Goal: Task Accomplishment & Management: Use online tool/utility

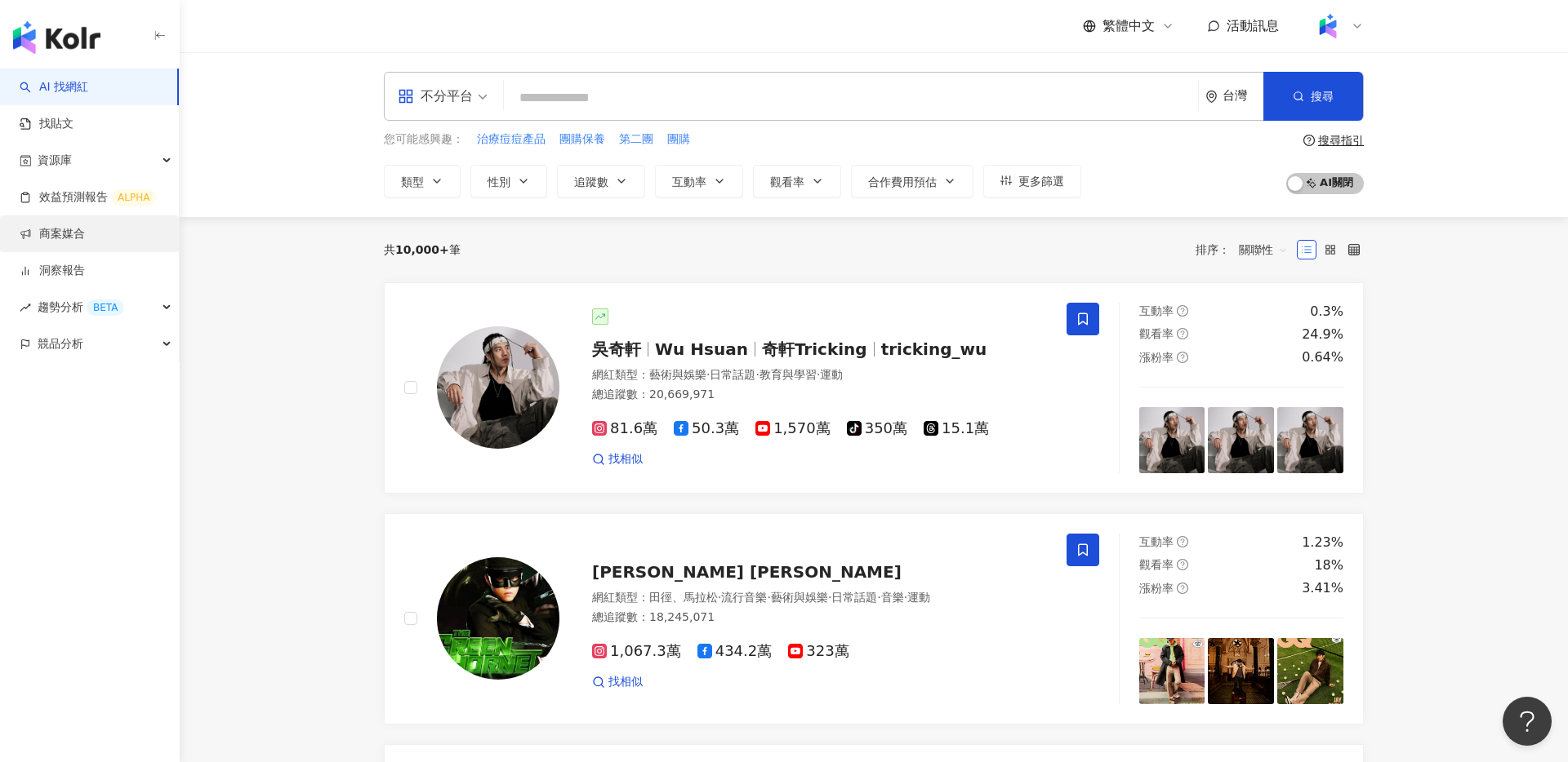
click at [85, 240] on link "商案媒合" at bounding box center [52, 233] width 65 height 16
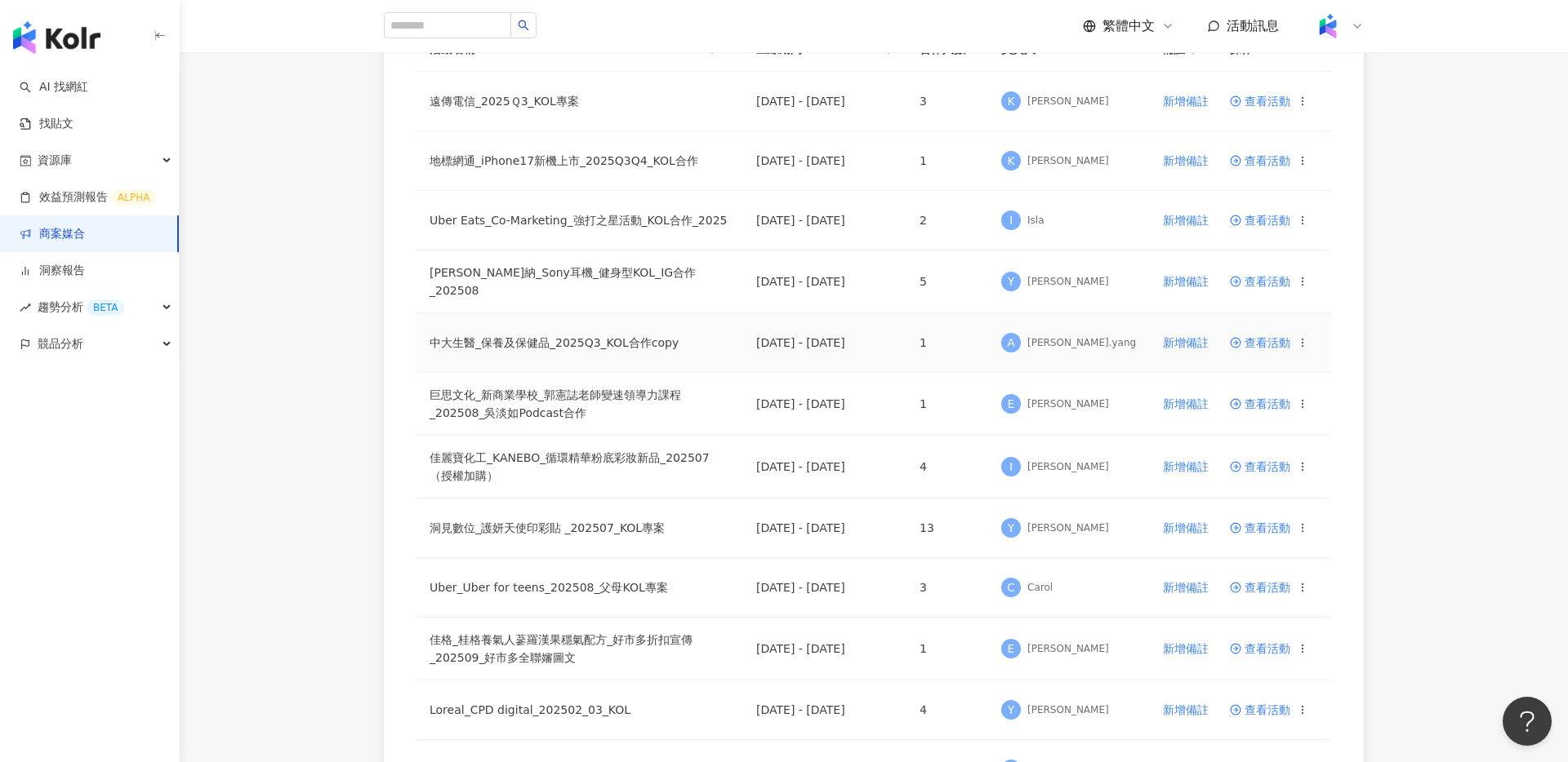
scroll to position [229, 0]
click at [355, 255] on div "活動名稱 上線期間 合作人數 負責人 備註 操作 遠傳電信_2025Ｑ3_KOL專案 [DATE] - [DATE] 3 K Kin Kuan 新增備註 查看…" at bounding box center [873, 675] width 1046 height 1364
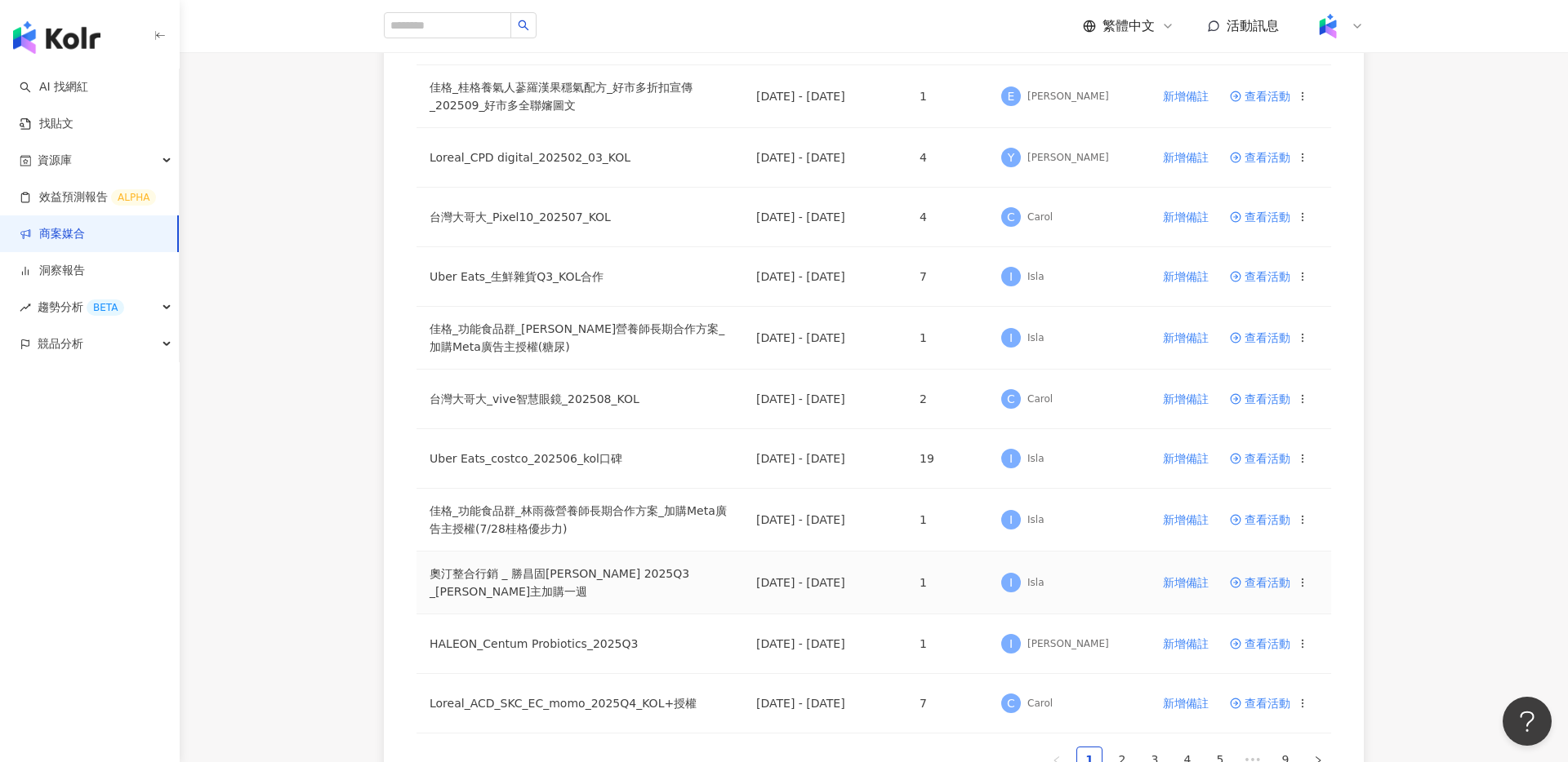
scroll to position [881, 0]
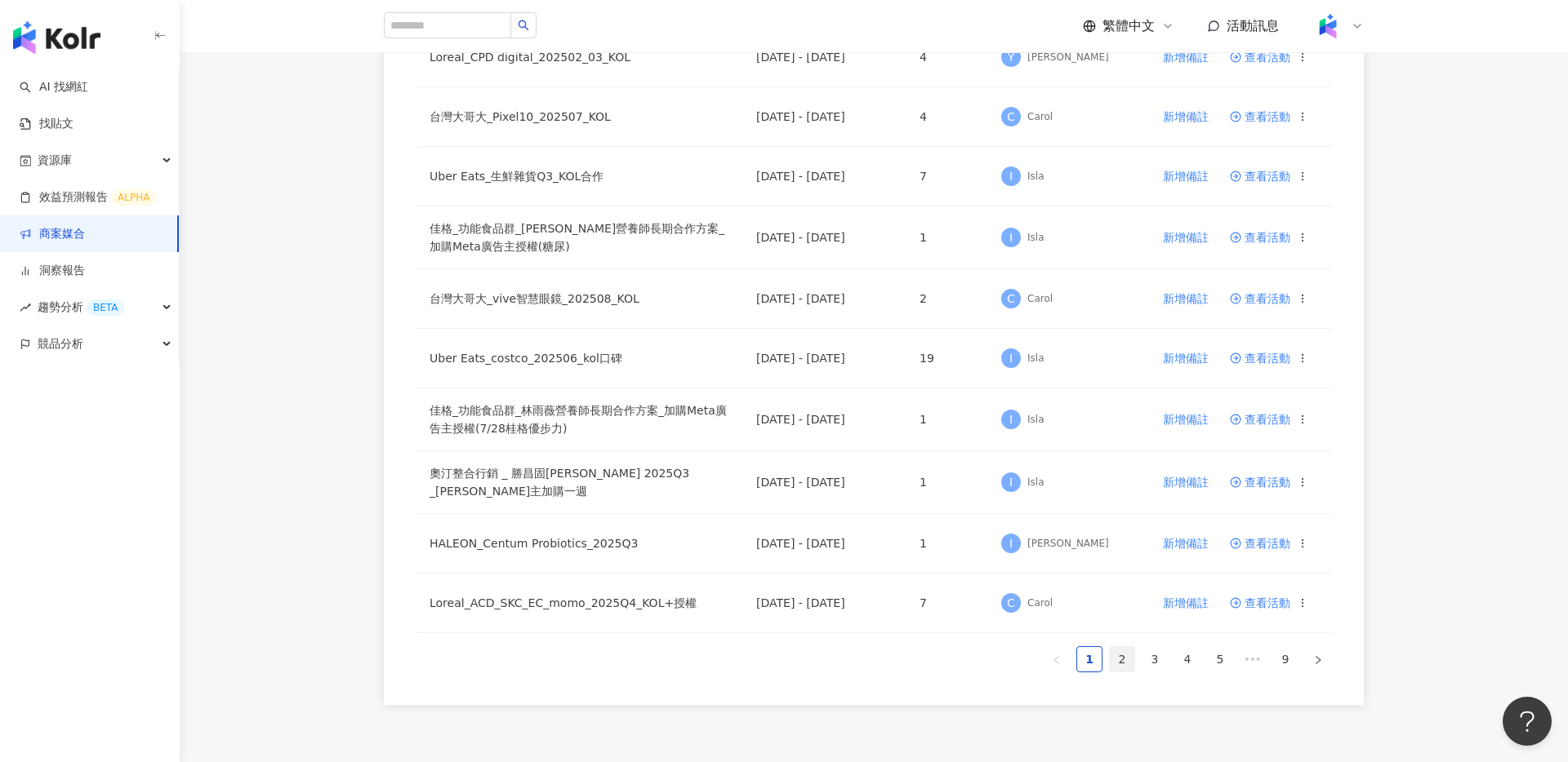
click at [1130, 661] on link "2" at bounding box center [1122, 659] width 24 height 24
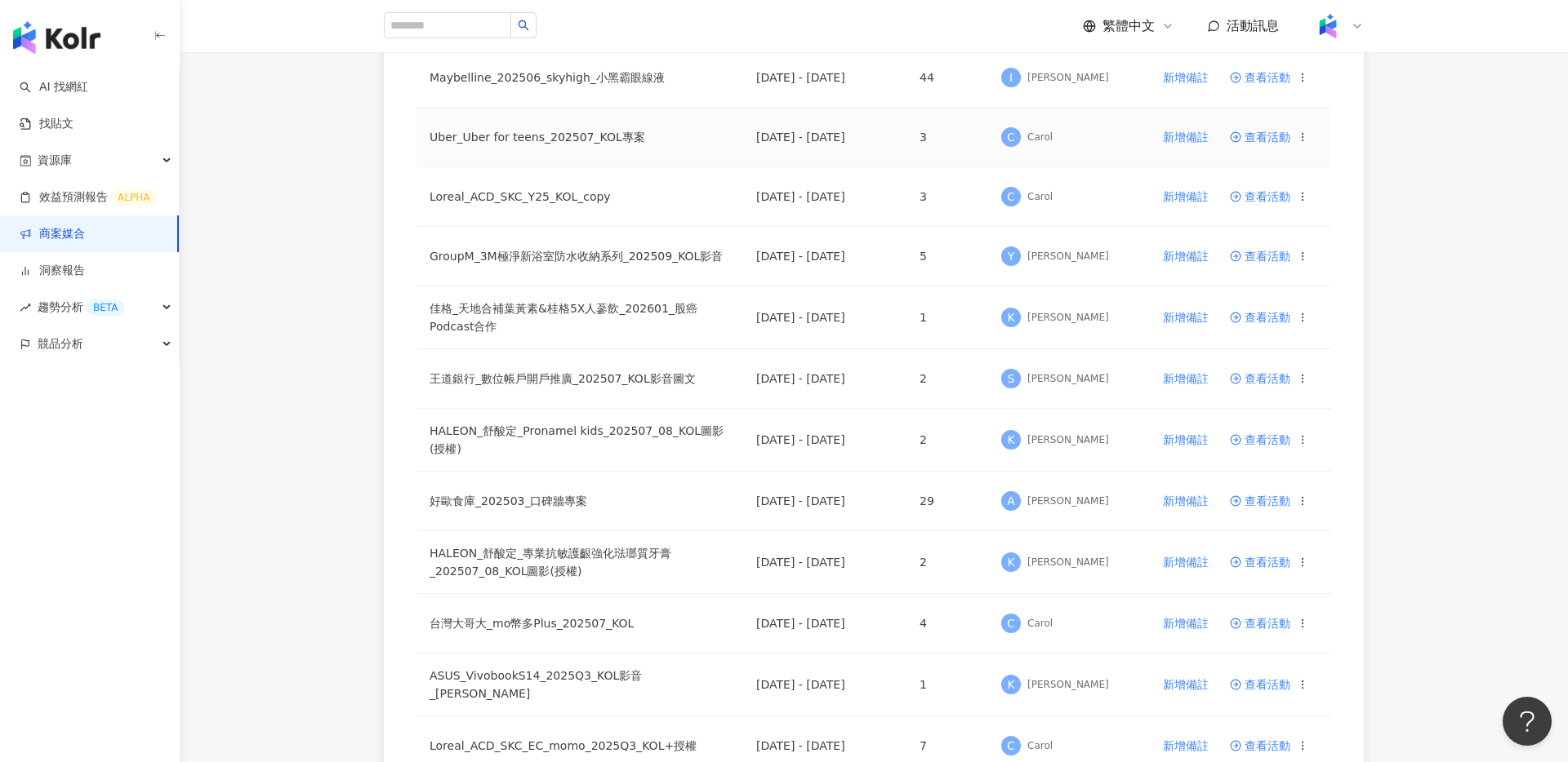
scroll to position [471, 0]
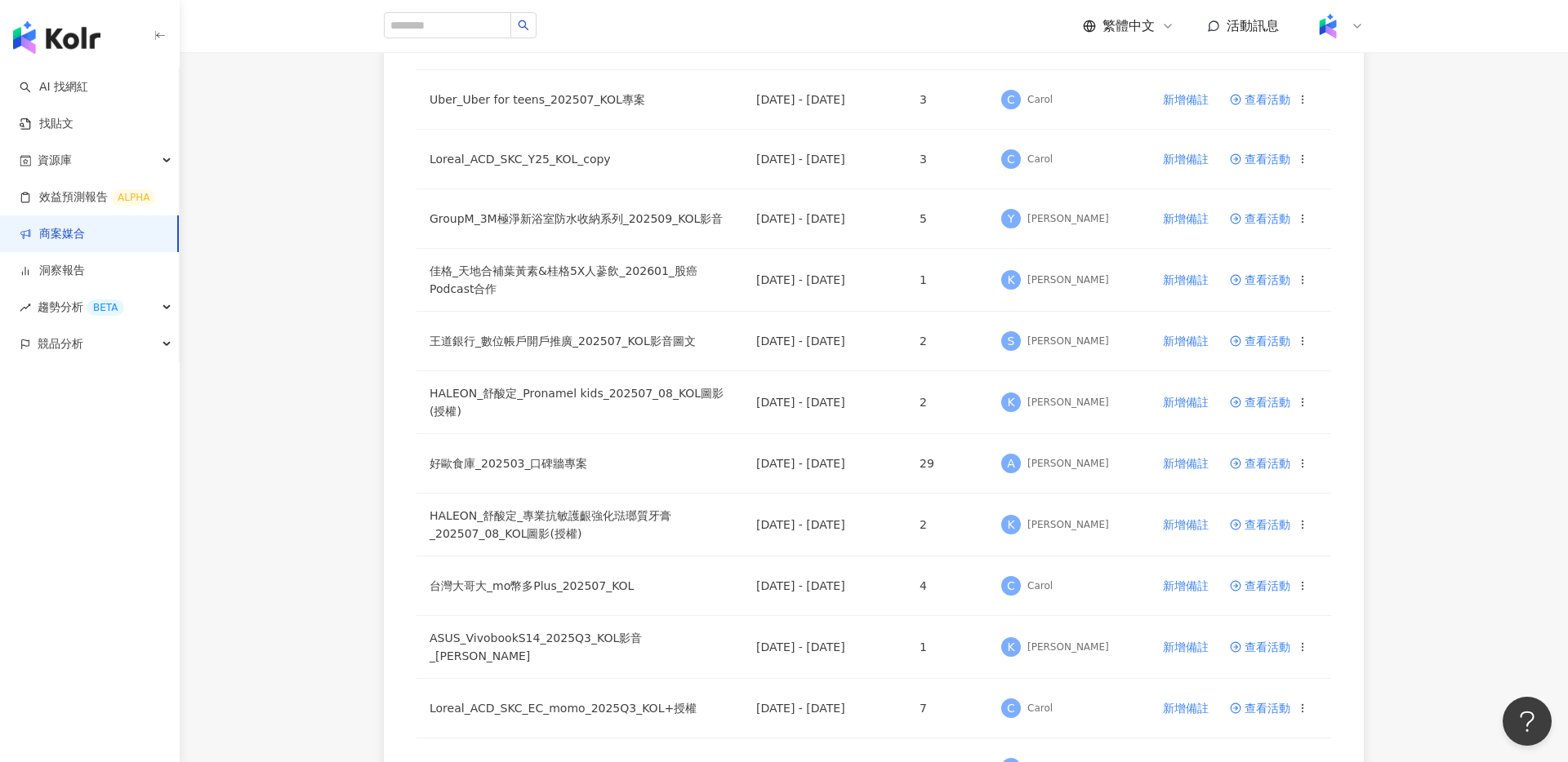
click at [374, 175] on div "活動名稱 上線期間 合作人數 負責人 備註 操作 GroupM_[PERSON_NAME]優蛋白EX營養配方_202509_10_KOL影音 [DATE] -…" at bounding box center [873, 431] width 1046 height 1360
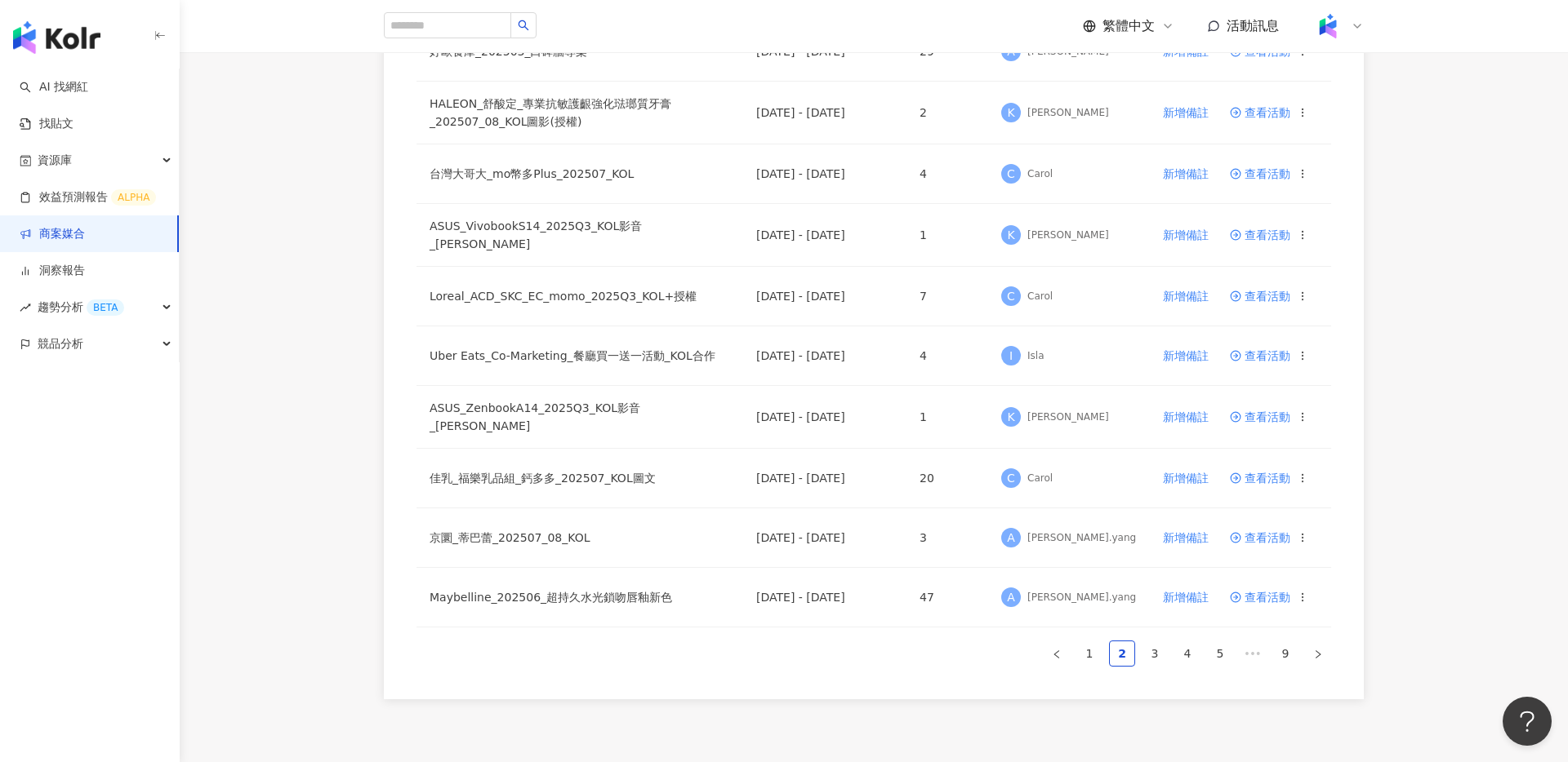
scroll to position [992, 0]
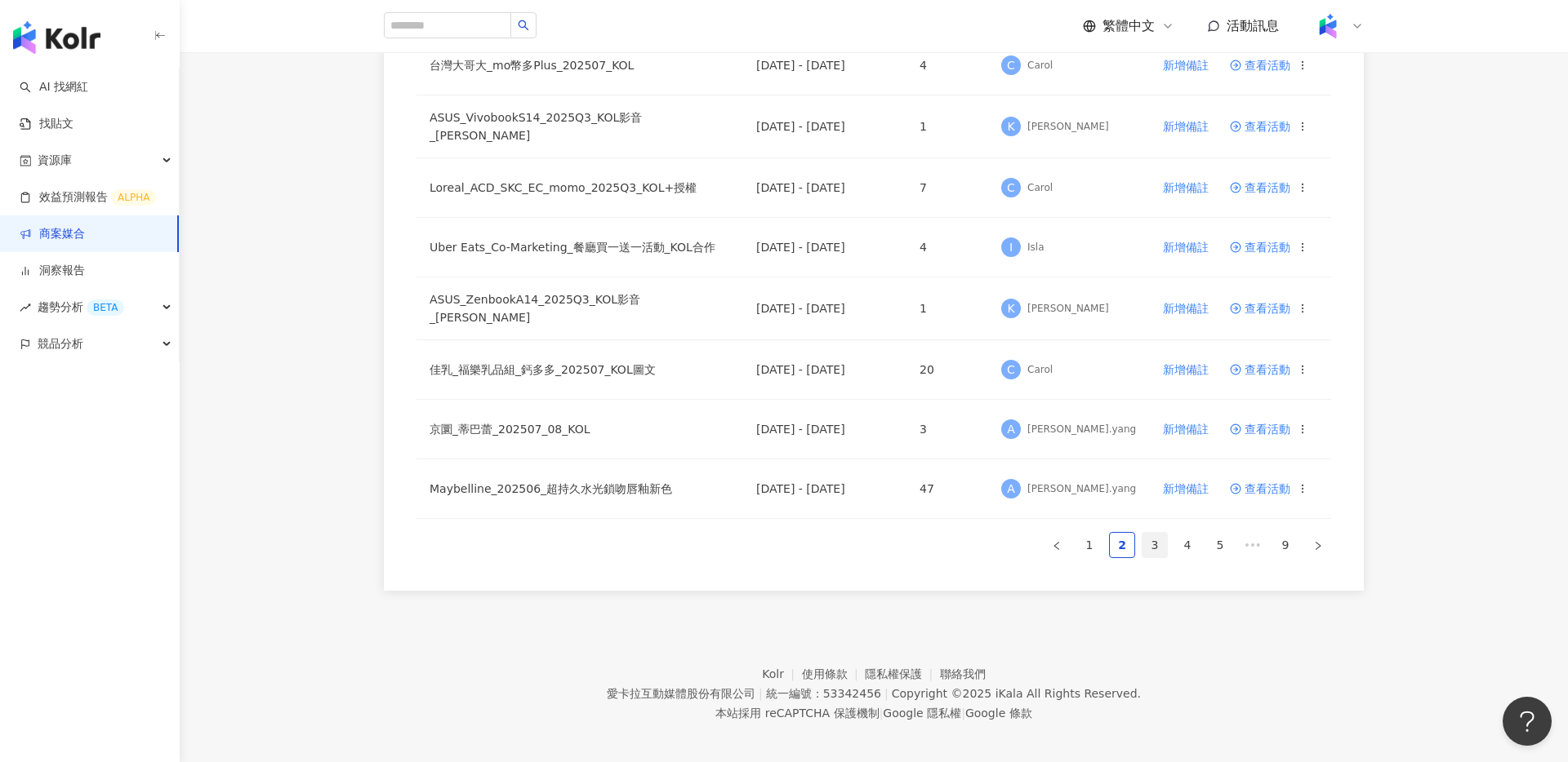
click at [1160, 545] on link "3" at bounding box center [1155, 546] width 24 height 24
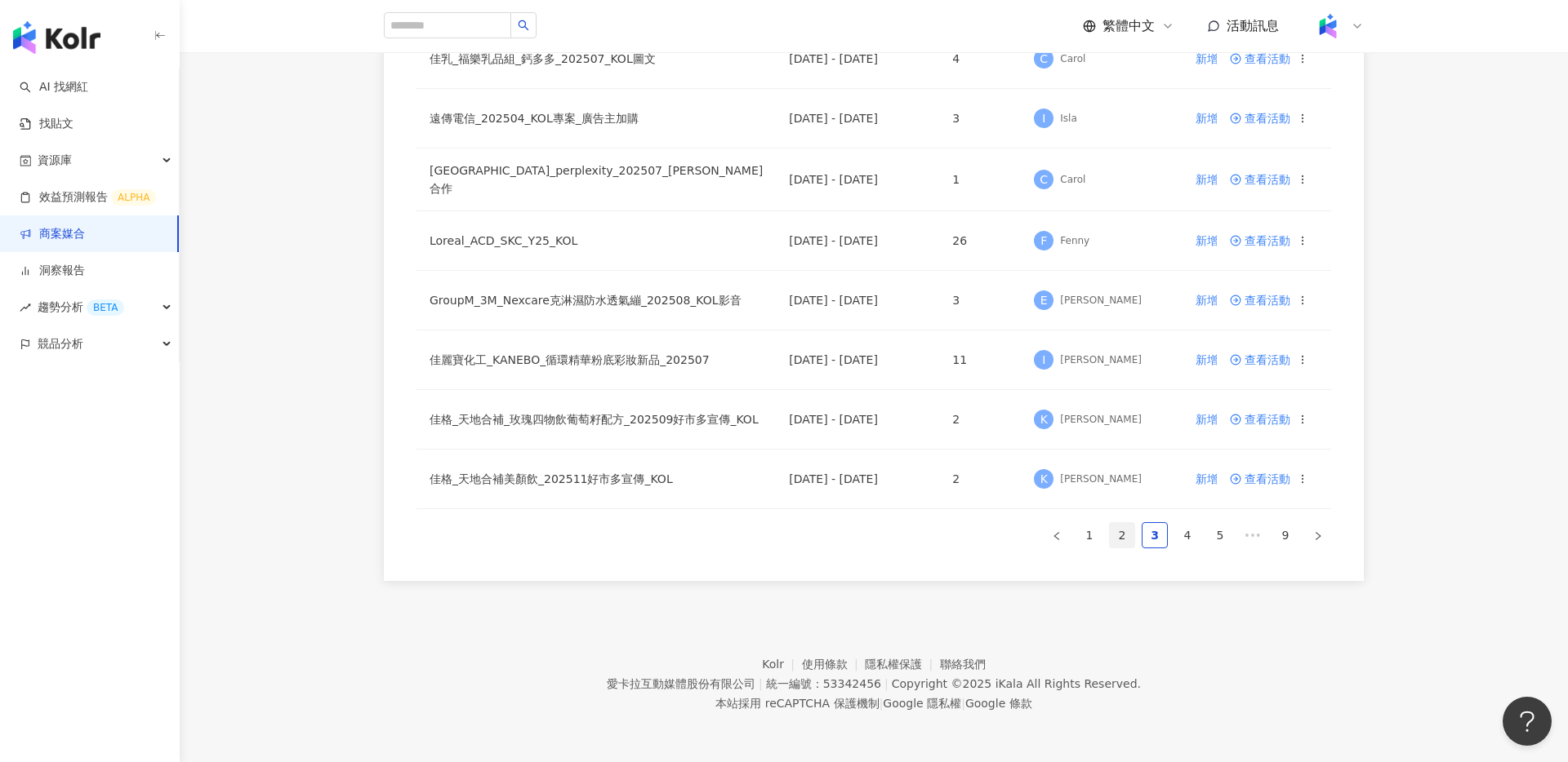
click at [1129, 533] on link "2" at bounding box center [1122, 535] width 24 height 24
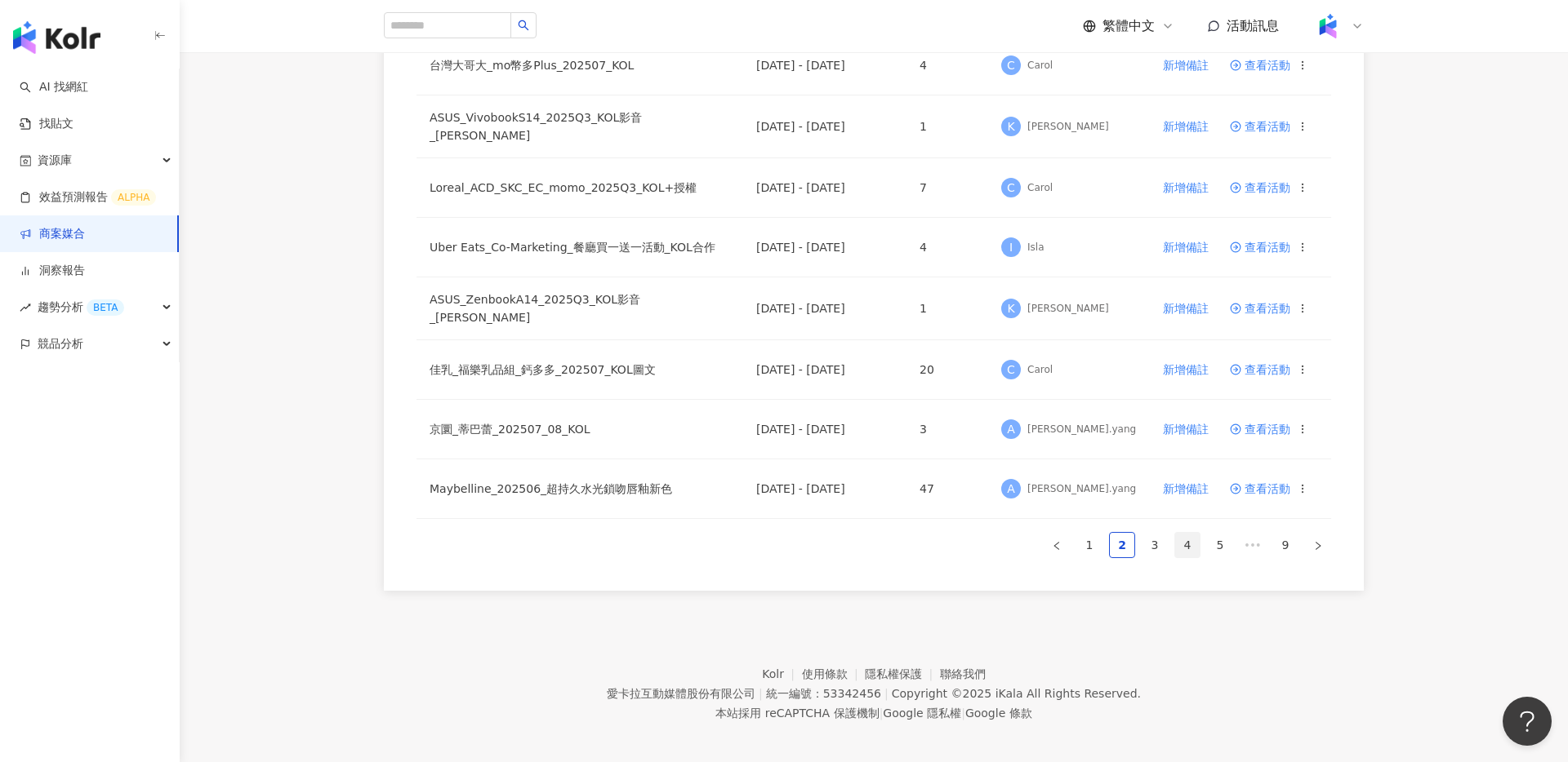
click at [1183, 533] on link "4" at bounding box center [1188, 546] width 24 height 24
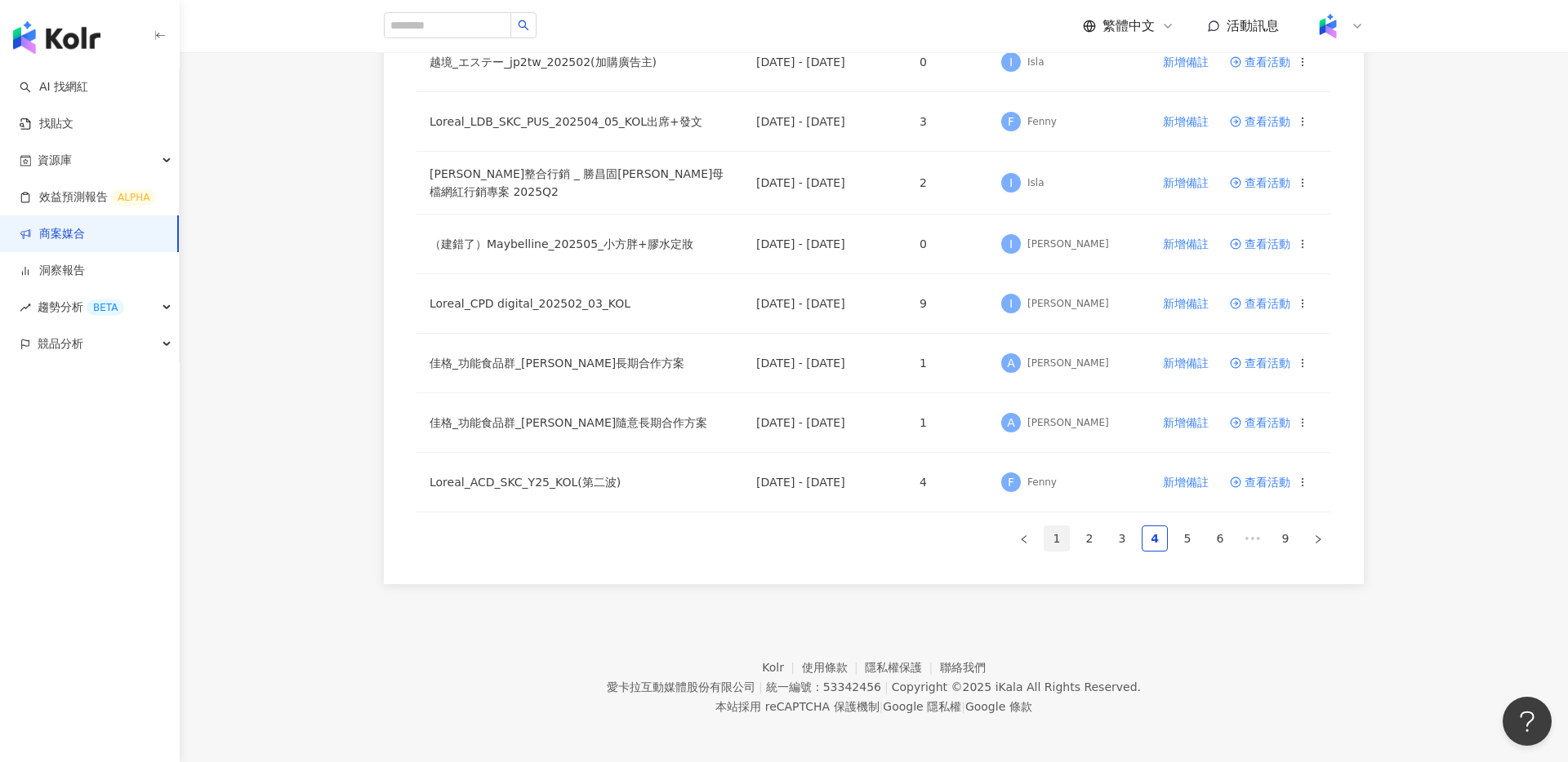
click at [1055, 537] on link "1" at bounding box center [1057, 539] width 24 height 24
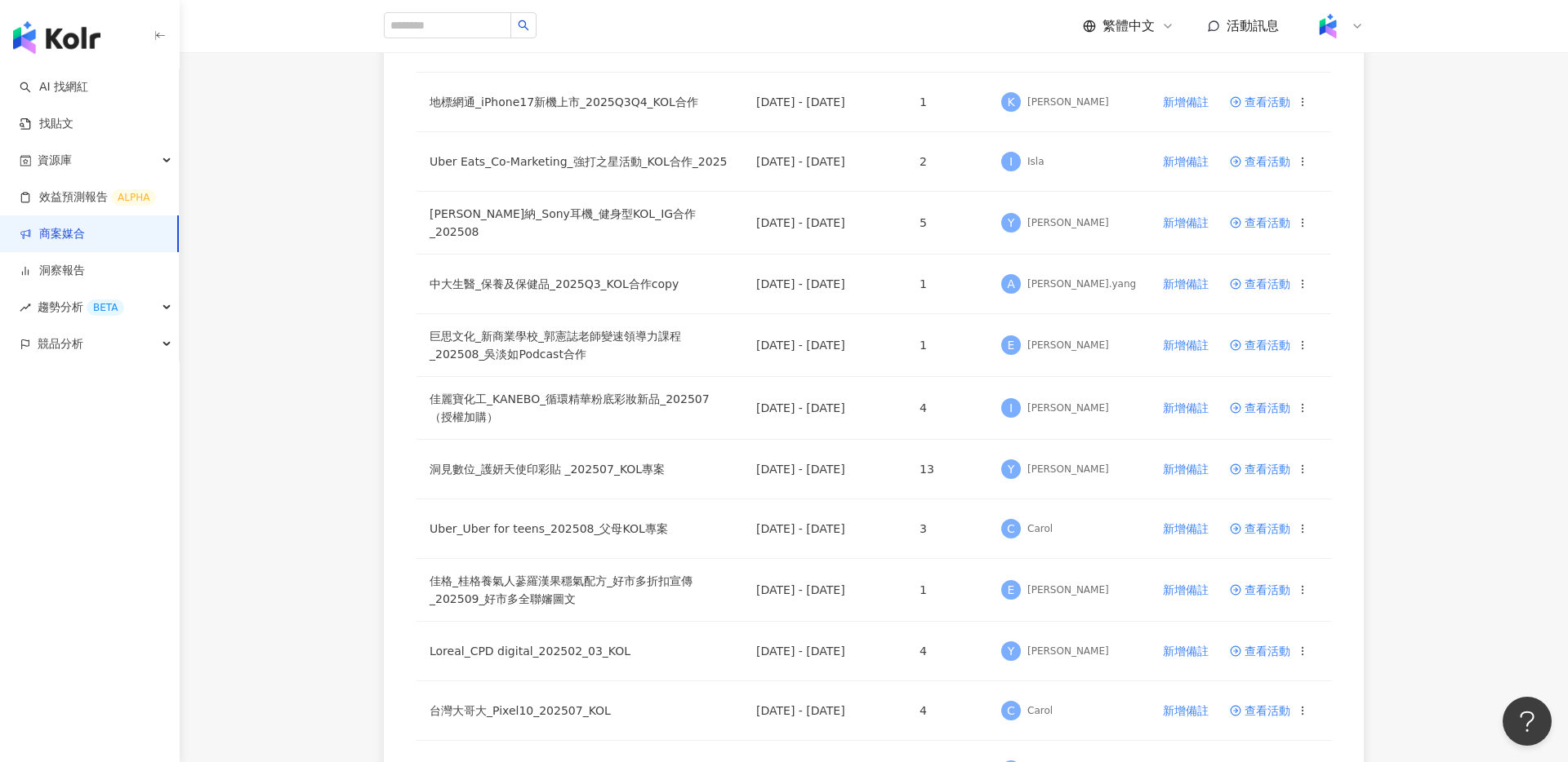
scroll to position [278, 0]
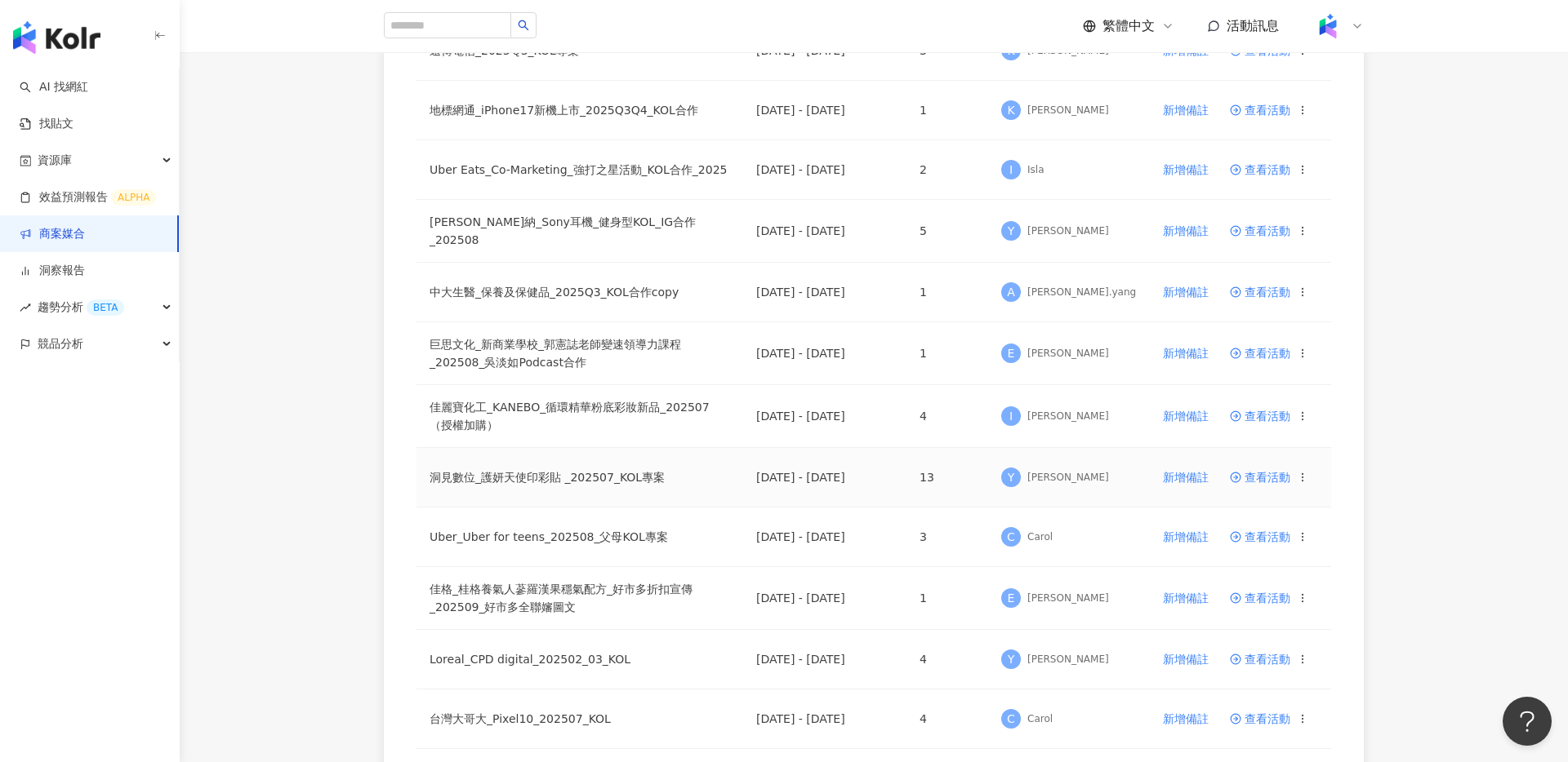
click at [1290, 480] on td "查看活動" at bounding box center [1273, 477] width 114 height 59
click at [1271, 474] on span "查看活動" at bounding box center [1260, 478] width 60 height 11
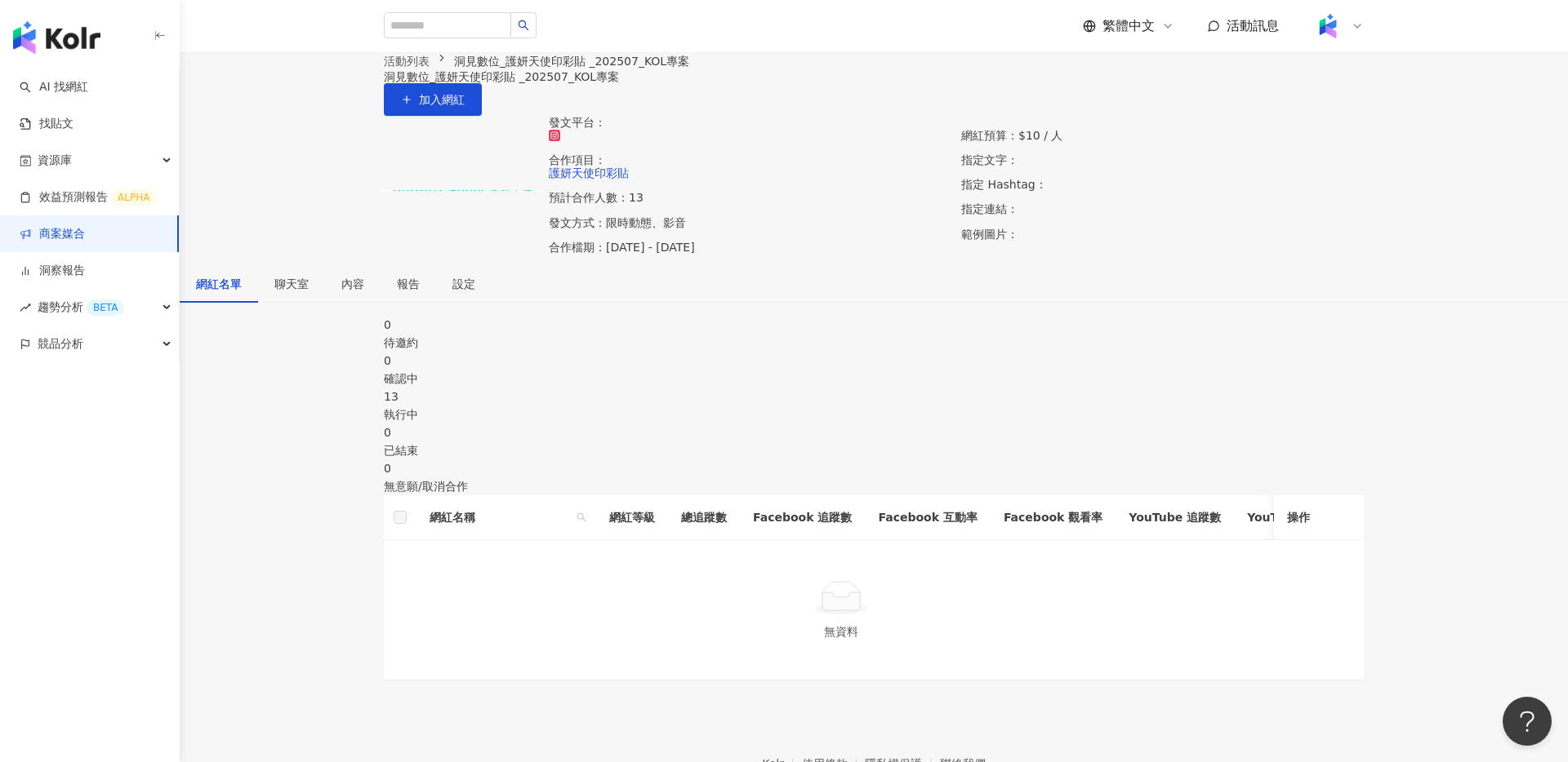
click at [799, 405] on div "13" at bounding box center [873, 396] width 980 height 18
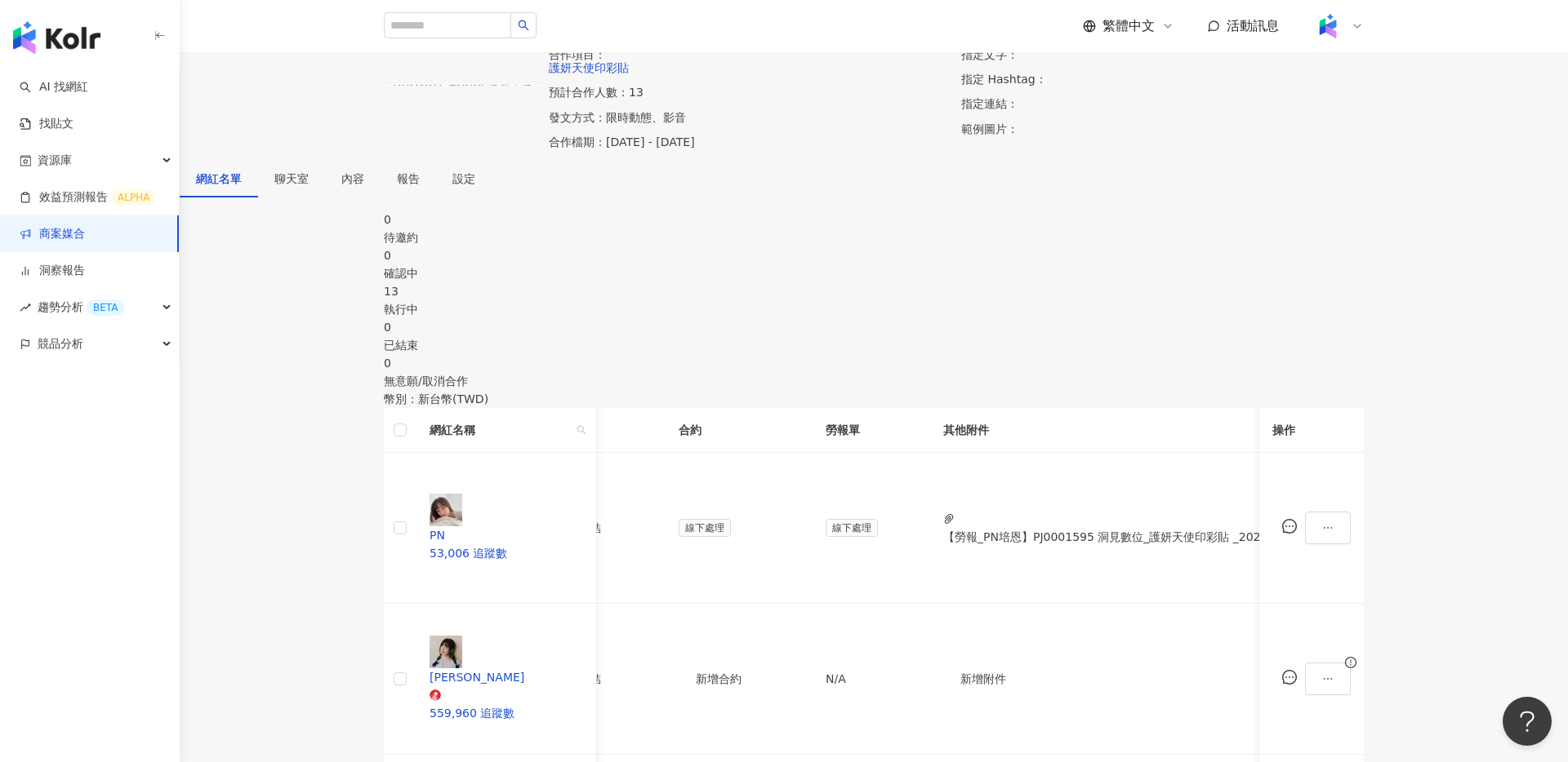
scroll to position [104, 0]
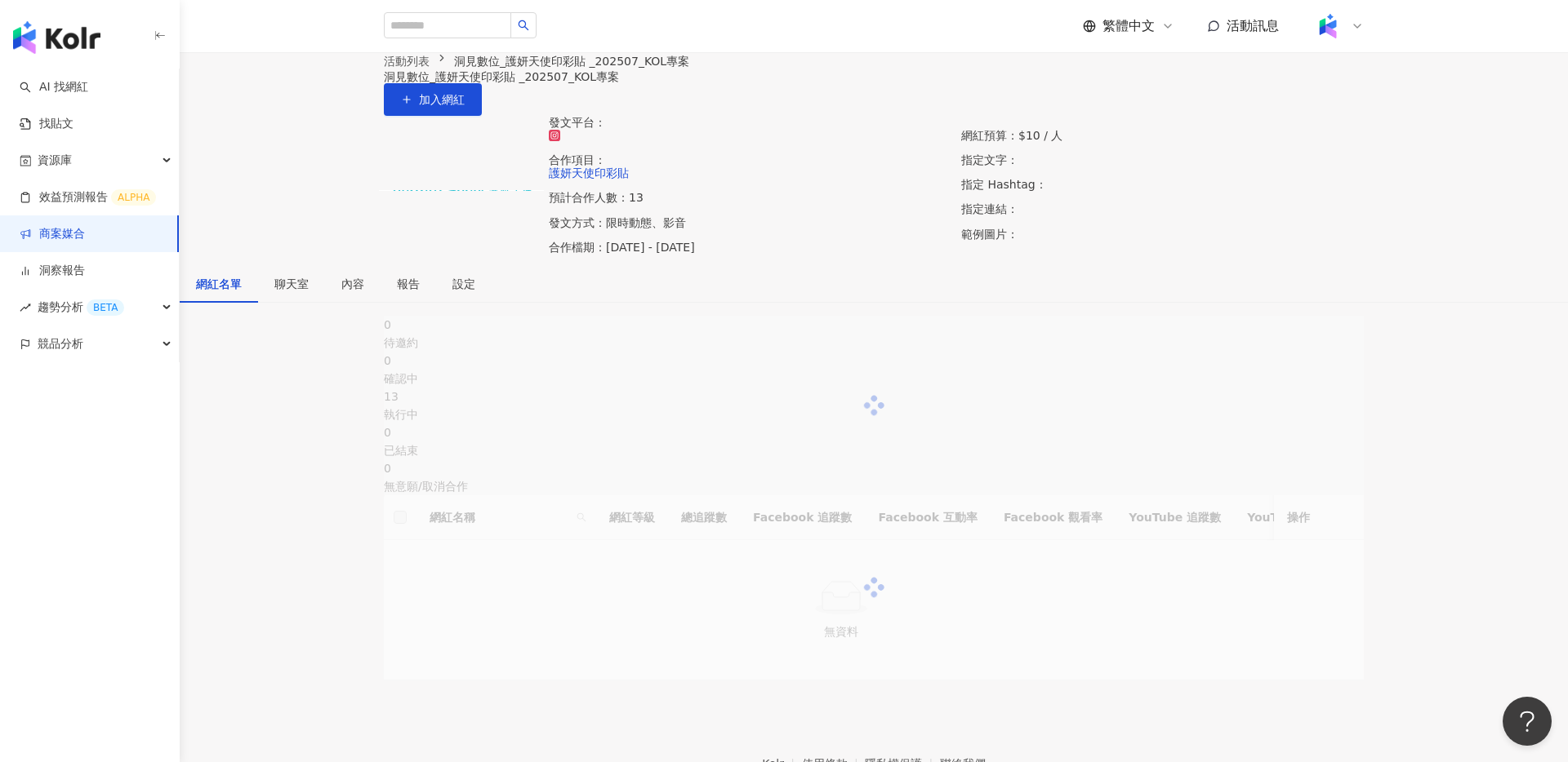
click at [85, 226] on link "商案媒合" at bounding box center [52, 233] width 65 height 16
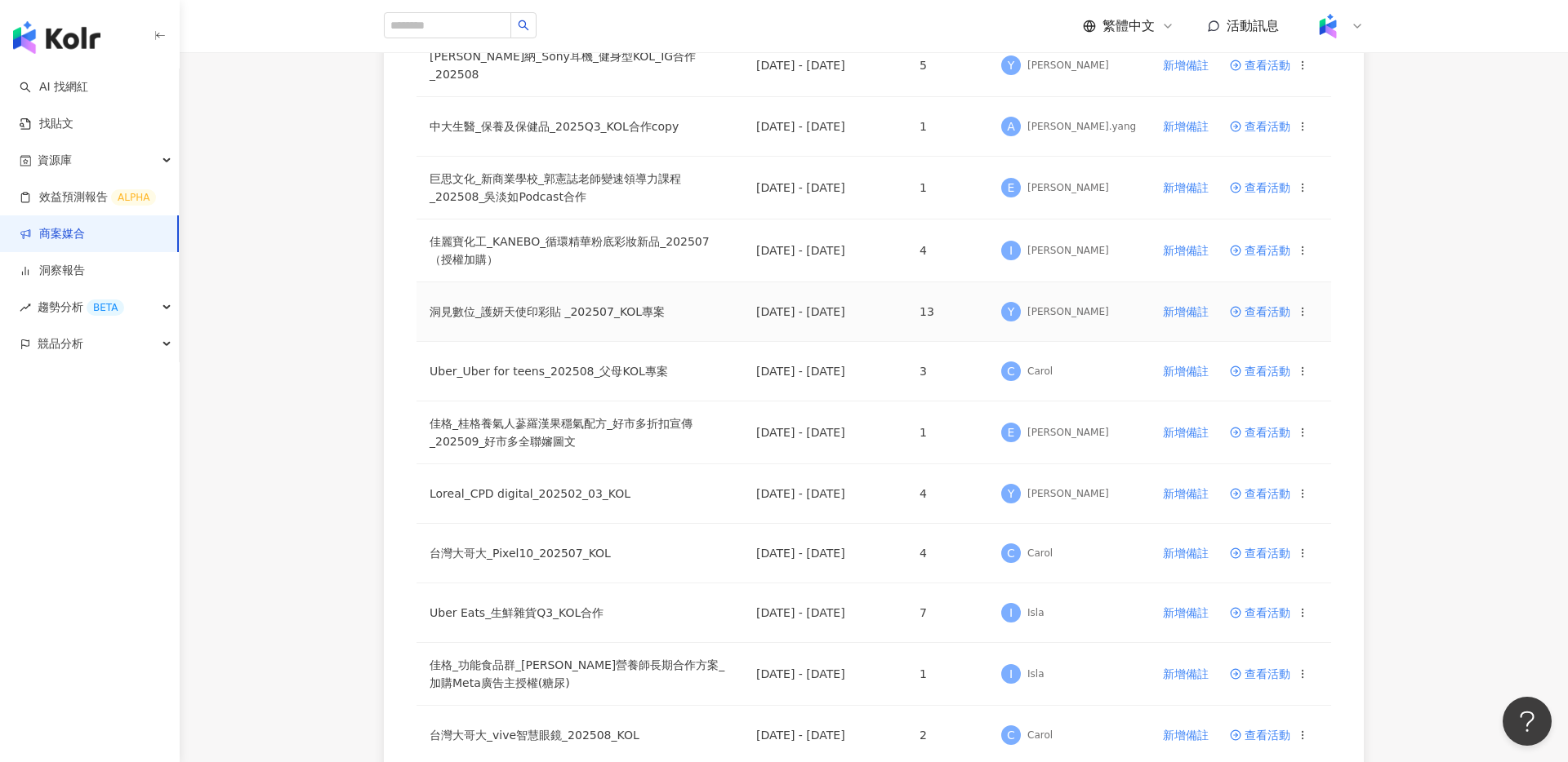
scroll to position [539, 0]
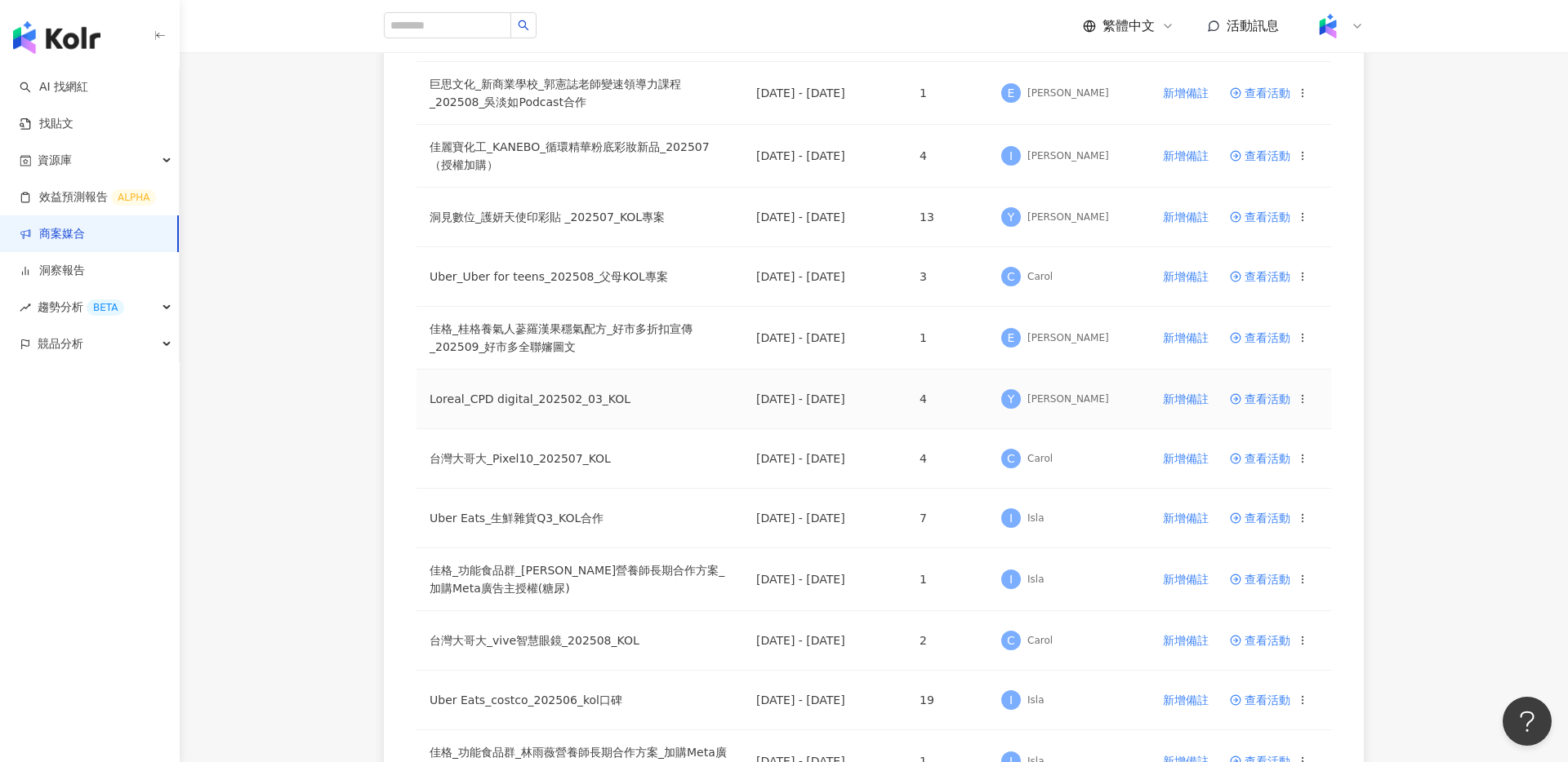
click at [1269, 395] on span "查看活動" at bounding box center [1260, 399] width 60 height 11
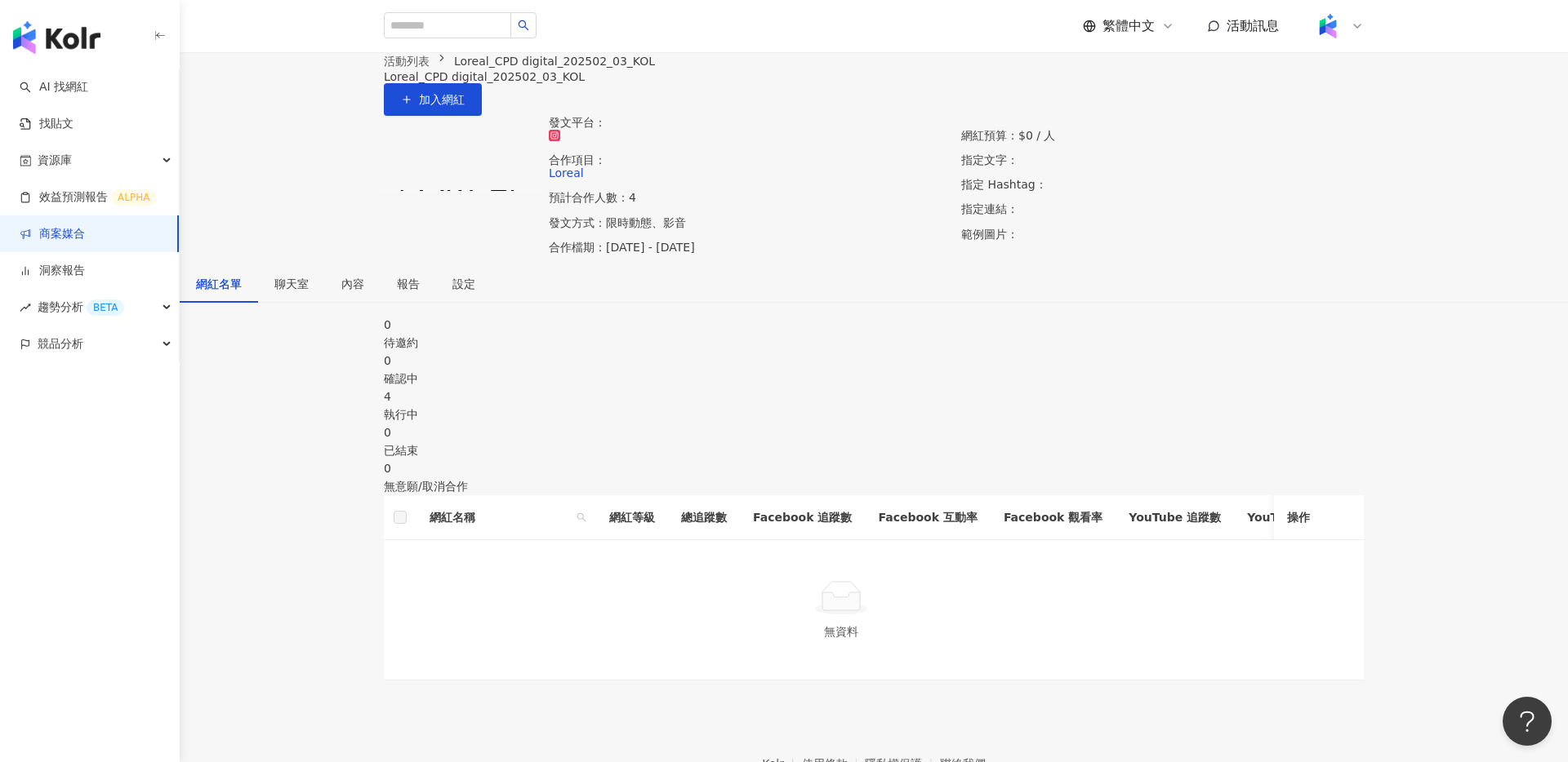
click at [870, 423] on div "執行中" at bounding box center [873, 414] width 980 height 18
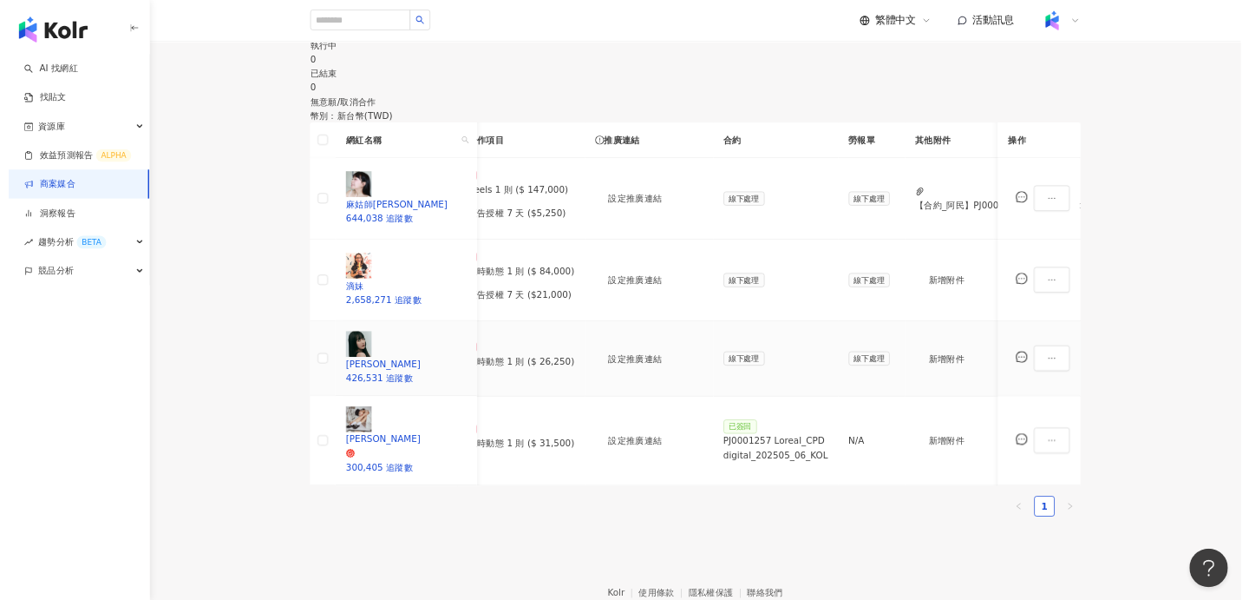
scroll to position [0, 402]
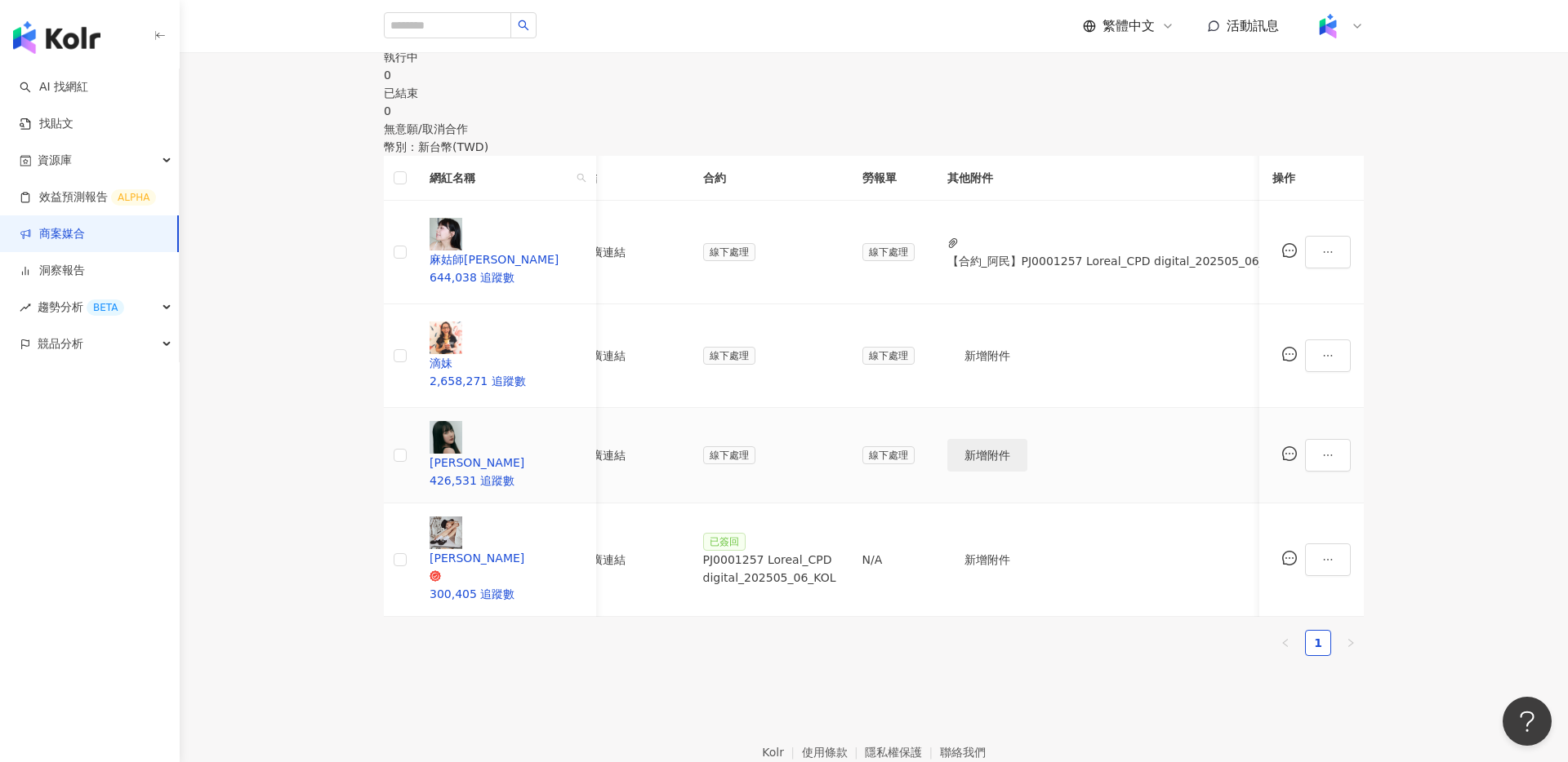
click at [996, 449] on span "新增附件" at bounding box center [987, 455] width 46 height 13
